Goal: Task Accomplishment & Management: Complete application form

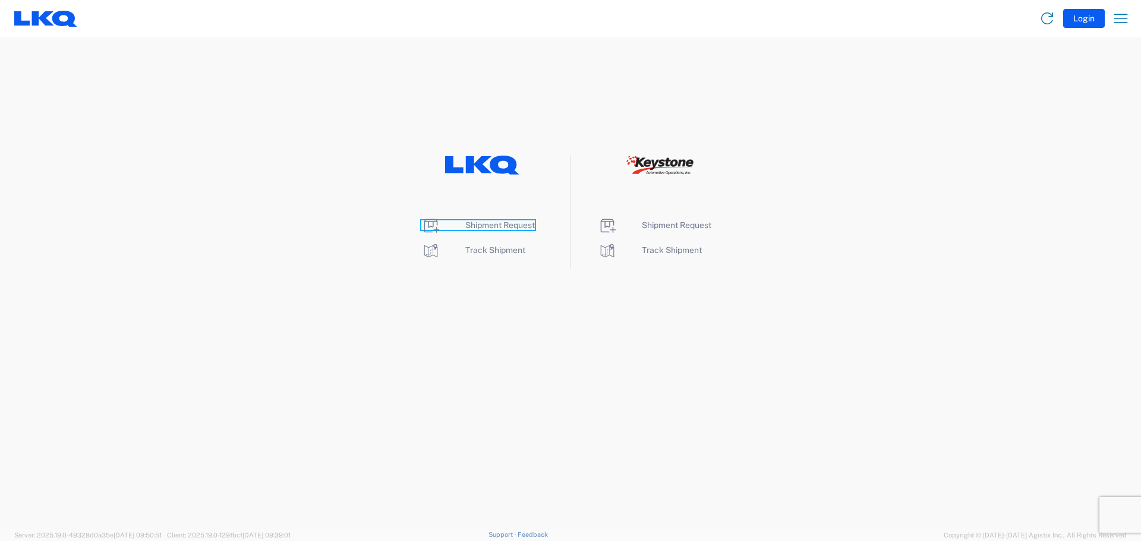
click at [494, 220] on span "Shipment Request" at bounding box center [500, 225] width 70 height 10
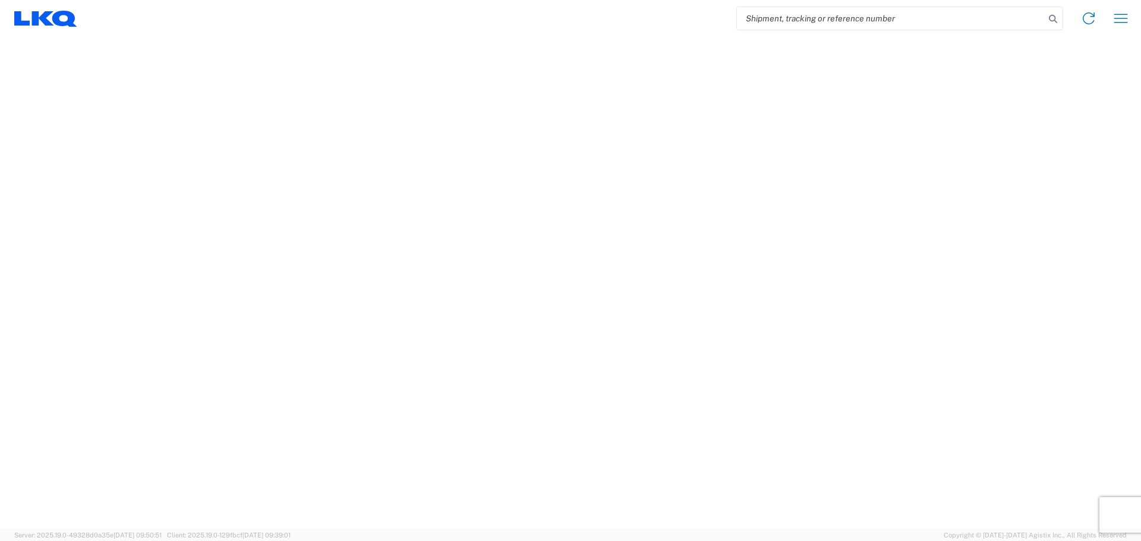
select select "FULL"
select select "LBS"
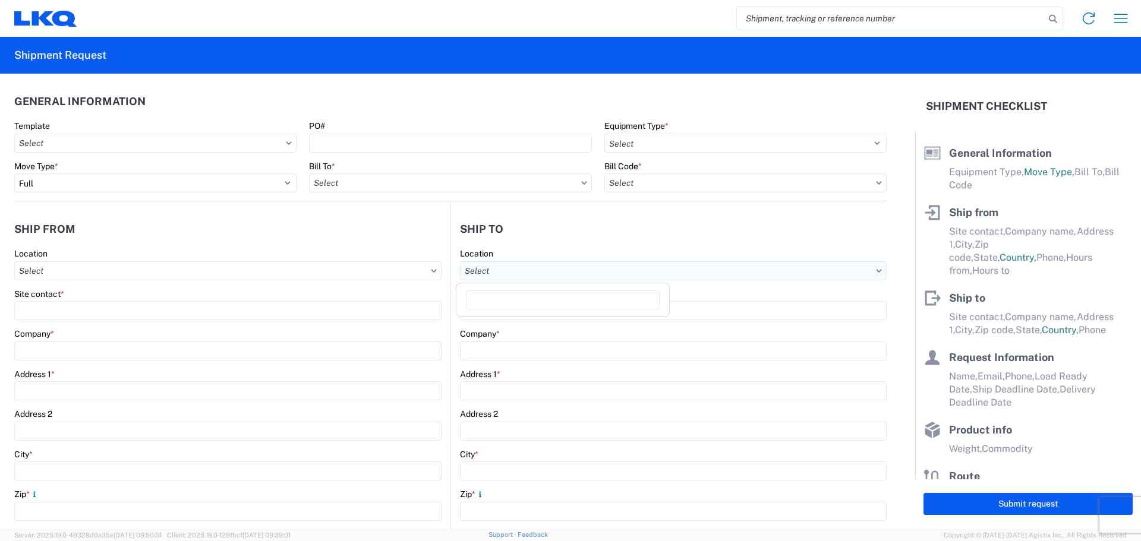
click at [512, 274] on input "text" at bounding box center [673, 270] width 427 height 19
type input "t"
type input "trans"
click at [400, 99] on header "General Information" at bounding box center [450, 101] width 872 height 27
click at [740, 179] on input "text" at bounding box center [745, 182] width 282 height 19
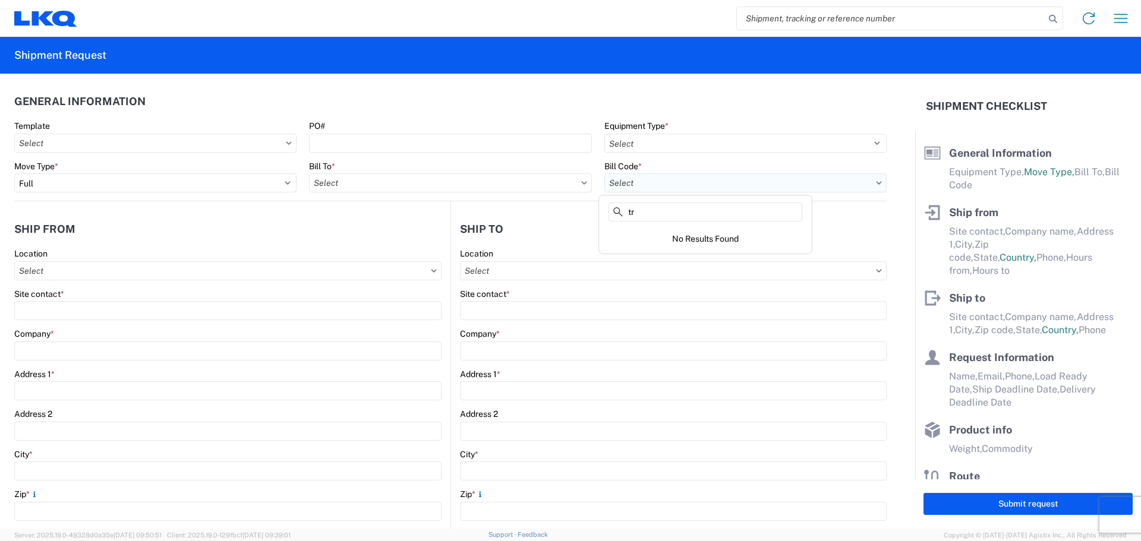
type input "t"
click at [484, 98] on header "General Information" at bounding box center [450, 101] width 872 height 27
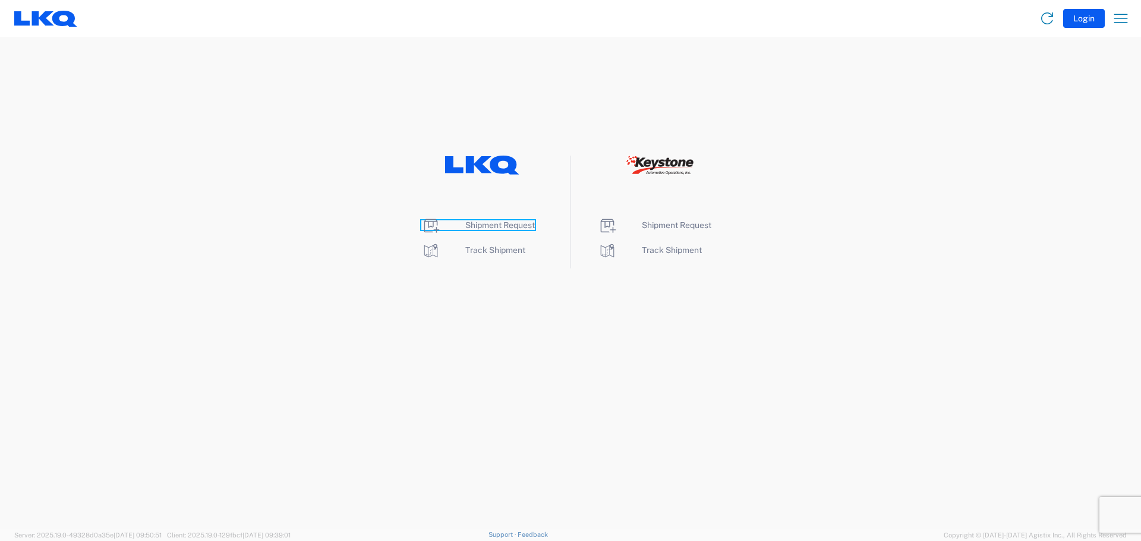
click at [480, 225] on span "Shipment Request" at bounding box center [500, 225] width 70 height 10
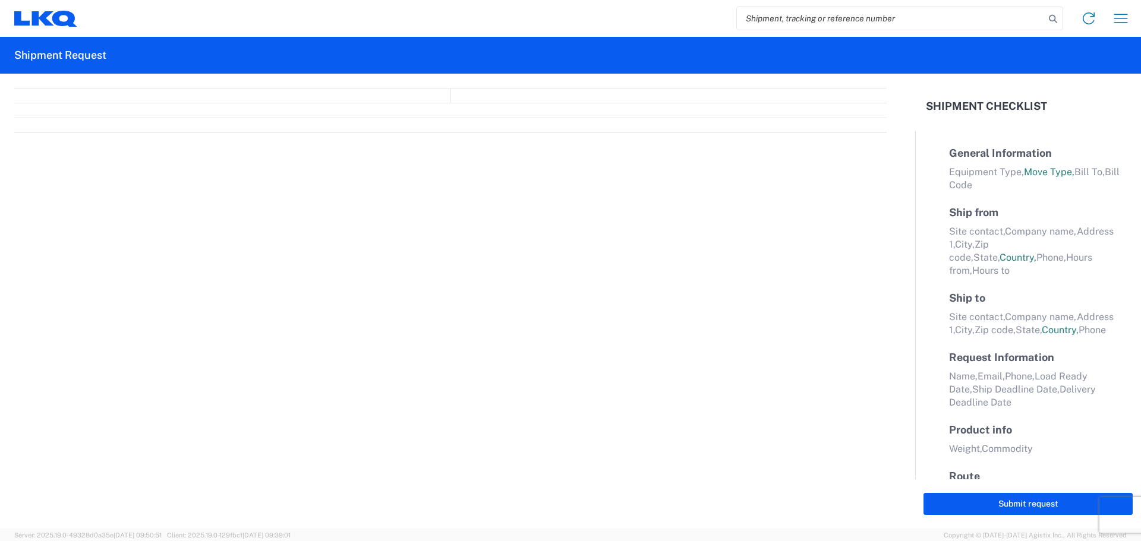
select select "FULL"
select select "LBS"
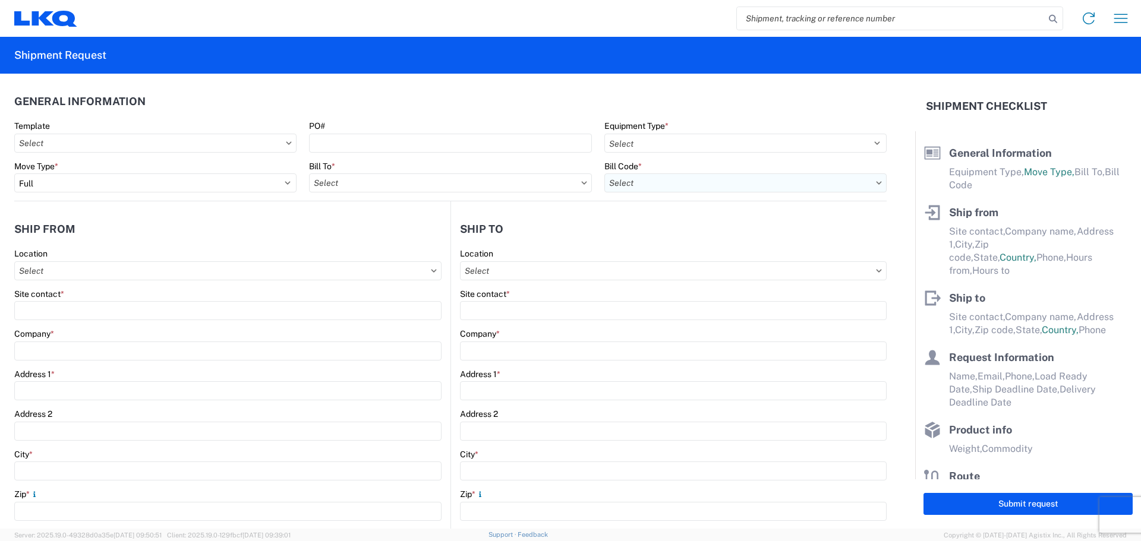
click at [719, 185] on input "text" at bounding box center [745, 182] width 282 height 19
type input "3387"
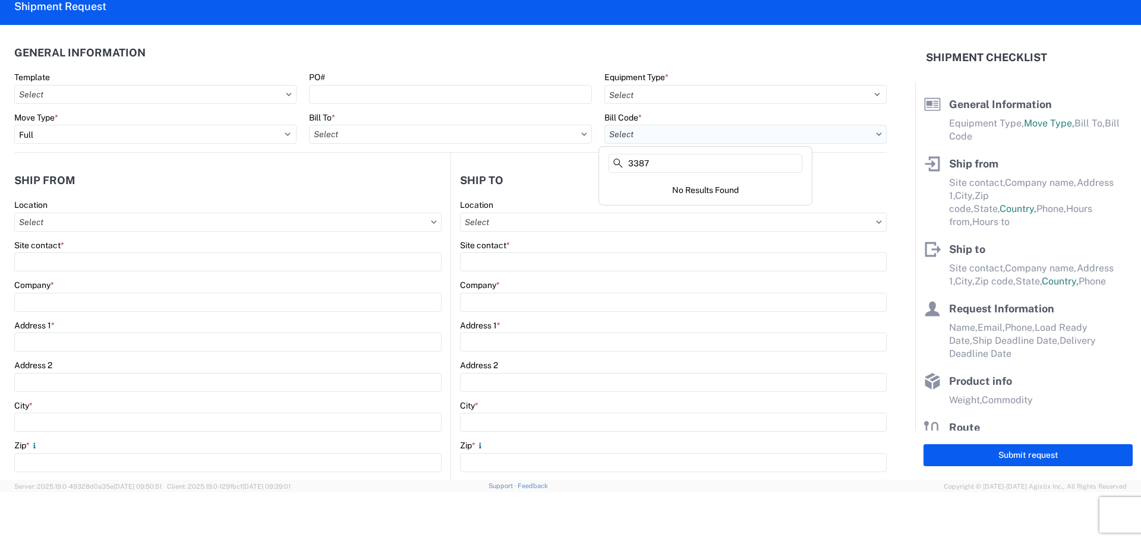
click at [659, 137] on input "text" at bounding box center [745, 134] width 282 height 19
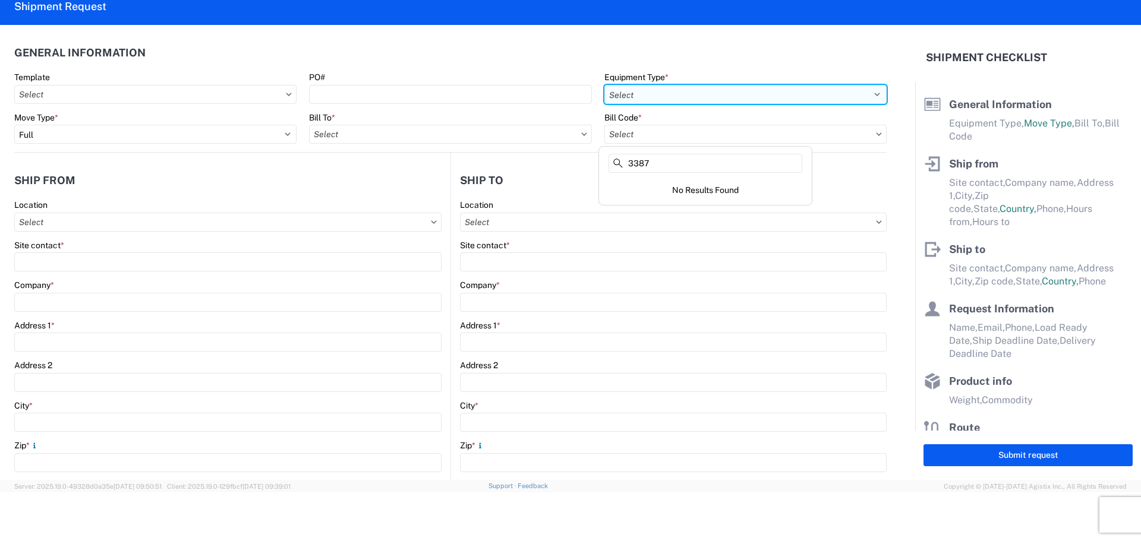
click at [660, 96] on select "Select 53’ Dry Van Flatbed Dropdeck (van) Lowboy (flatbed) Rail" at bounding box center [745, 94] width 282 height 19
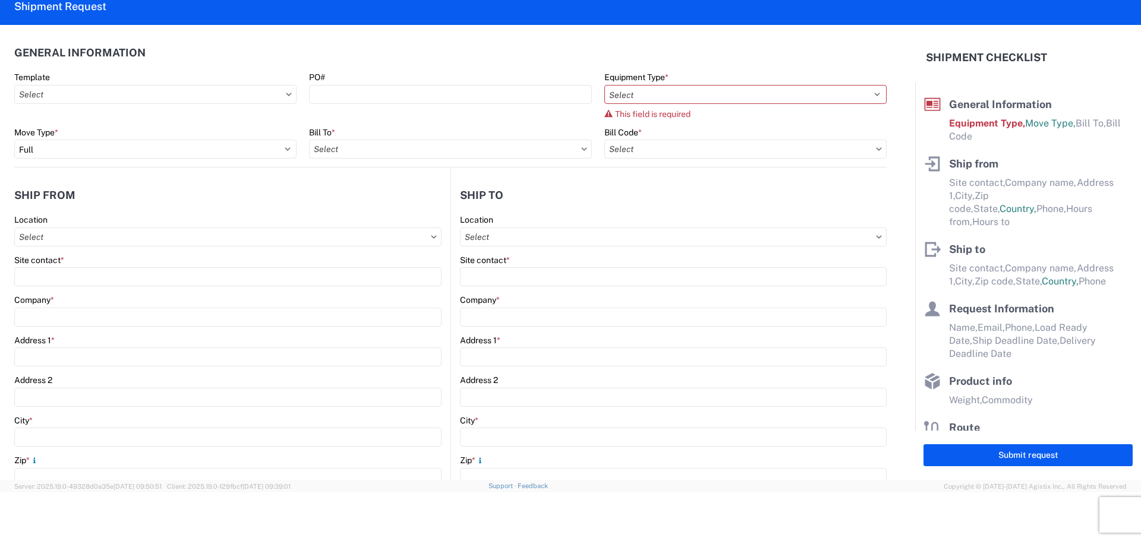
drag, startPoint x: 555, startPoint y: 199, endPoint x: 545, endPoint y: 221, distance: 24.2
click at [554, 199] on agx-form-section "Ship to Location Site contact * Company * Address 1 * Address 2 City * Zip * St…" at bounding box center [668, 432] width 435 height 501
click at [550, 241] on input "text" at bounding box center [673, 237] width 427 height 19
type input "3387"
click at [554, 291] on div "3387 Transwheel Huntington" at bounding box center [563, 289] width 208 height 19
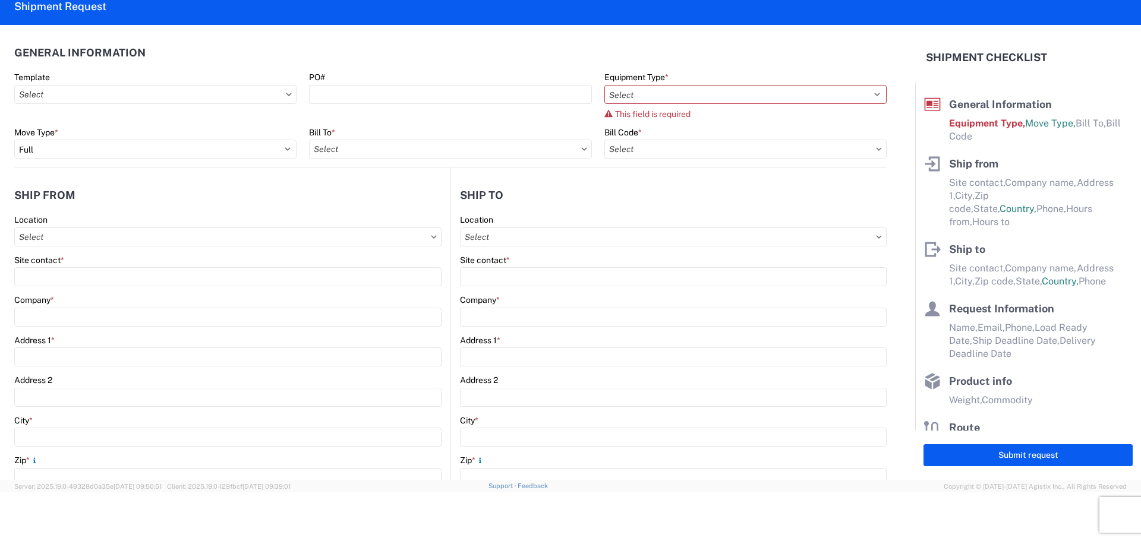
type input "3387 Transwheel Huntington"
type input "LKQ Corporation"
type input "[STREET_ADDRESS]"
type input "Huntington"
type input "46750"
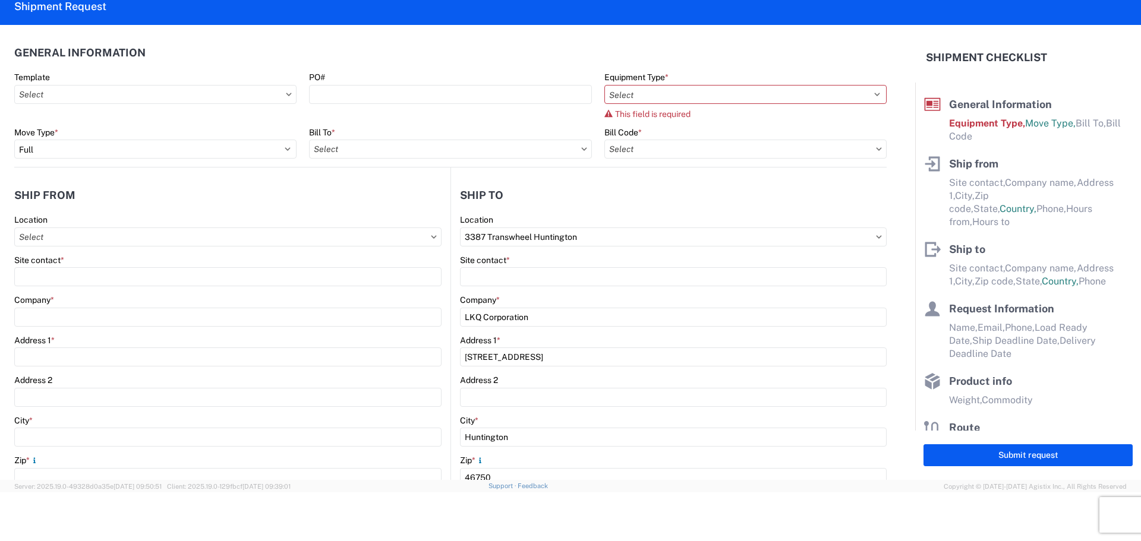
select select "IN"
select select "US"
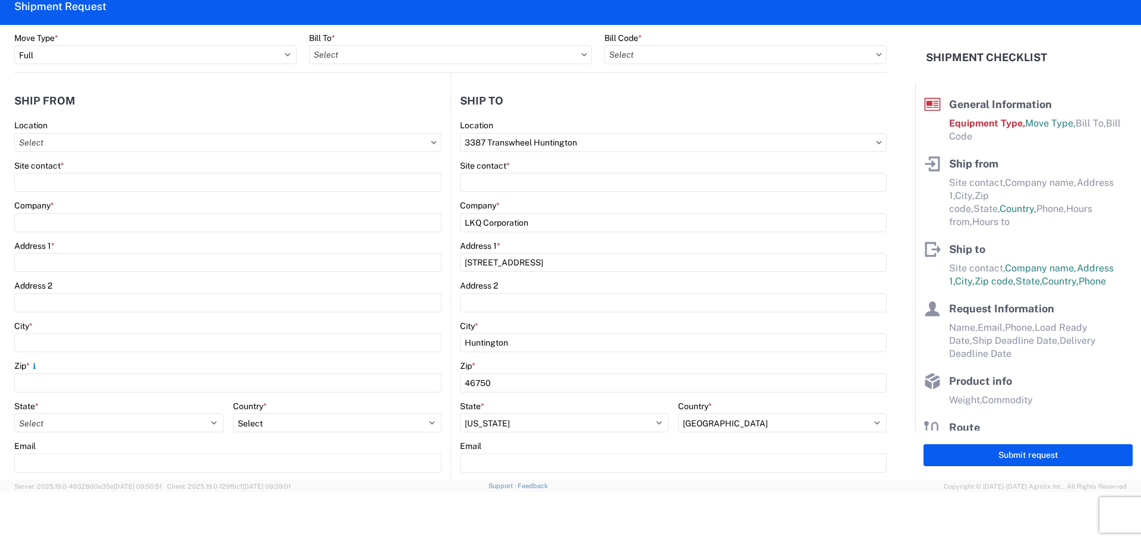
scroll to position [0, 0]
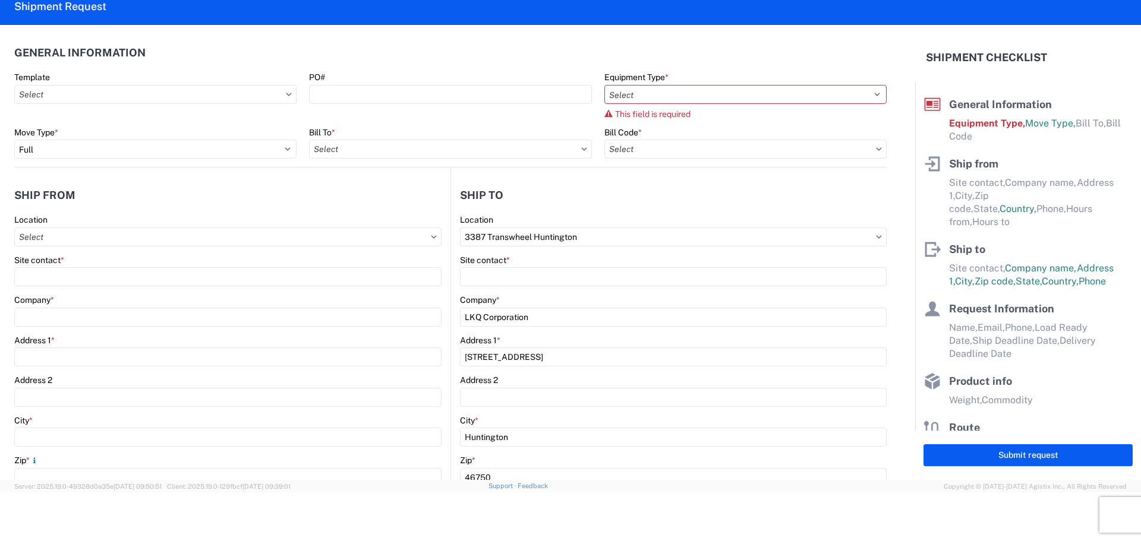
click at [441, 66] on agx-form-section "General Information Template PO# Equipment Type * Select 53’ Dry Van Flatbed Dr…" at bounding box center [450, 103] width 872 height 128
